Goal: Task Accomplishment & Management: Complete application form

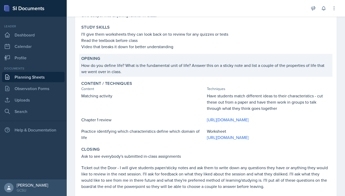
scroll to position [69, 0]
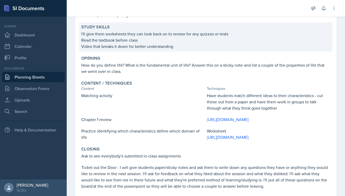
click at [92, 47] on p "Video that breaks it down for better understanding" at bounding box center [205, 46] width 249 height 6
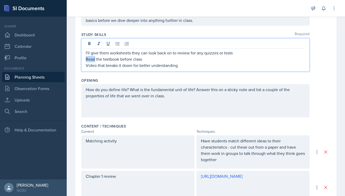
click at [92, 47] on div "I'll give them worksheets they can look back on to review for any quizzes or te…" at bounding box center [195, 54] width 229 height 33
click at [96, 65] on p "Video that breaks it down for better understanding" at bounding box center [196, 65] width 220 height 6
click at [120, 68] on p "Videos that breaks it down for better understanding" at bounding box center [196, 65] width 220 height 6
click at [188, 80] on div "Opening" at bounding box center [205, 80] width 249 height 5
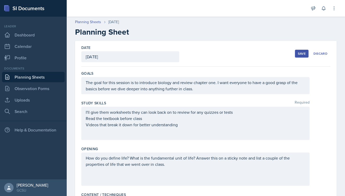
scroll to position [0, 0]
click at [303, 52] on div "Save" at bounding box center [302, 54] width 8 height 4
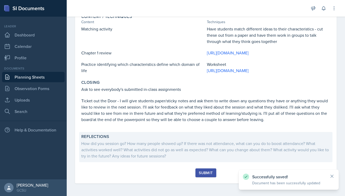
scroll to position [142, 0]
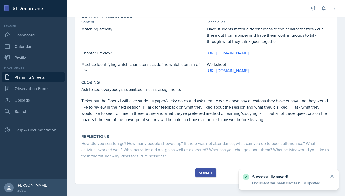
click at [200, 177] on button "Submit" at bounding box center [206, 173] width 21 height 9
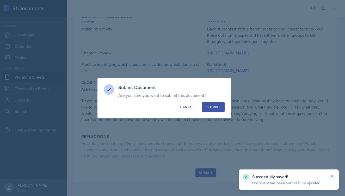
click at [219, 108] on div "Submit" at bounding box center [214, 107] width 14 height 5
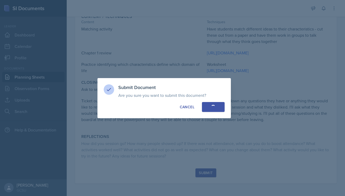
click at [333, 177] on div at bounding box center [172, 98] width 345 height 196
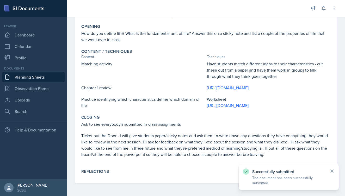
scroll to position [107, 0]
click at [332, 170] on icon at bounding box center [332, 171] width 3 height 3
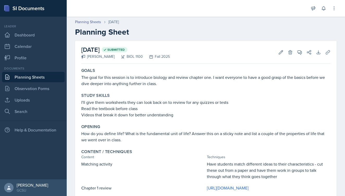
scroll to position [0, 0]
click at [27, 82] on link "Planning Sheets" at bounding box center [33, 77] width 63 height 10
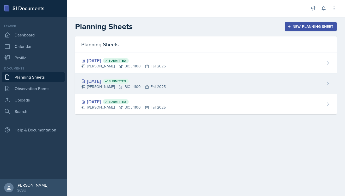
click at [184, 87] on div "[DATE] Submitted [PERSON_NAME] BIOL 1100 Fall 2025" at bounding box center [206, 84] width 262 height 21
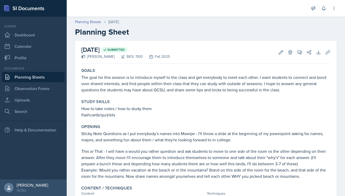
click at [42, 79] on link "Planning Sheets" at bounding box center [33, 77] width 63 height 10
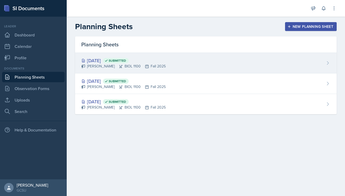
click at [102, 60] on div "[DATE] Submitted" at bounding box center [123, 60] width 85 height 7
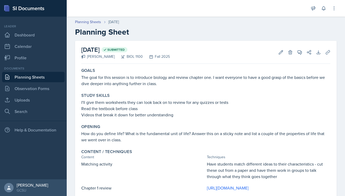
click at [178, 28] on h2 "Planning Sheet" at bounding box center [206, 31] width 262 height 9
